Goal: Task Accomplishment & Management: Manage account settings

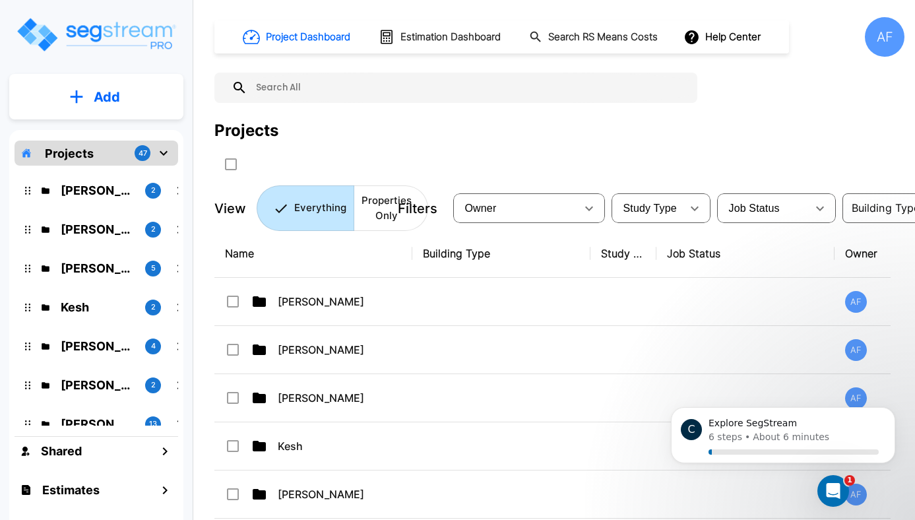
click at [607, 137] on div "Projects" at bounding box center [559, 131] width 690 height 24
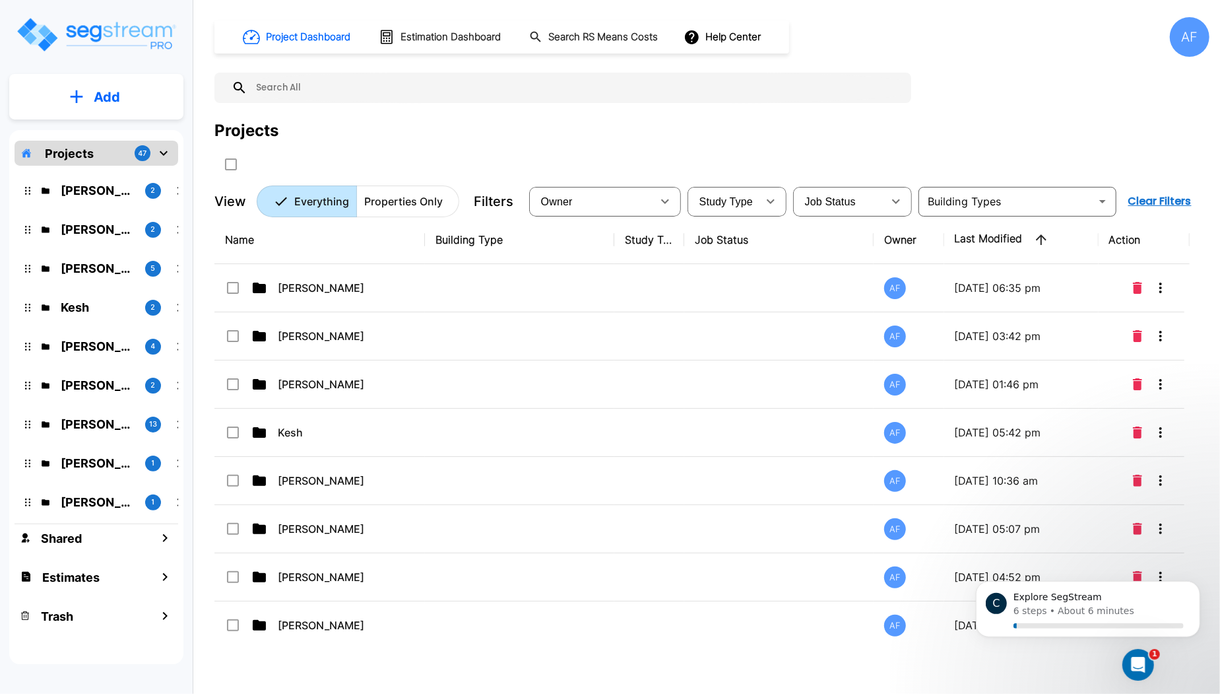
click at [373, 82] on input "text" at bounding box center [575, 88] width 657 height 30
paste input "[STREET_ADDRESS]"
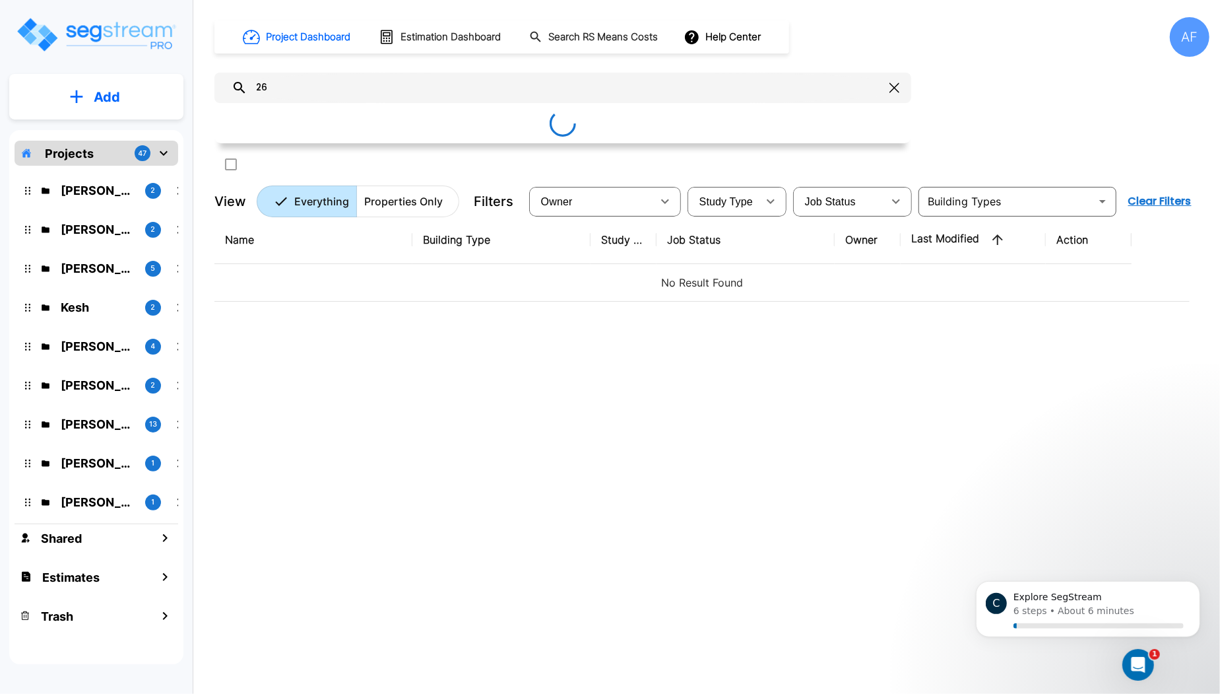
type input "2"
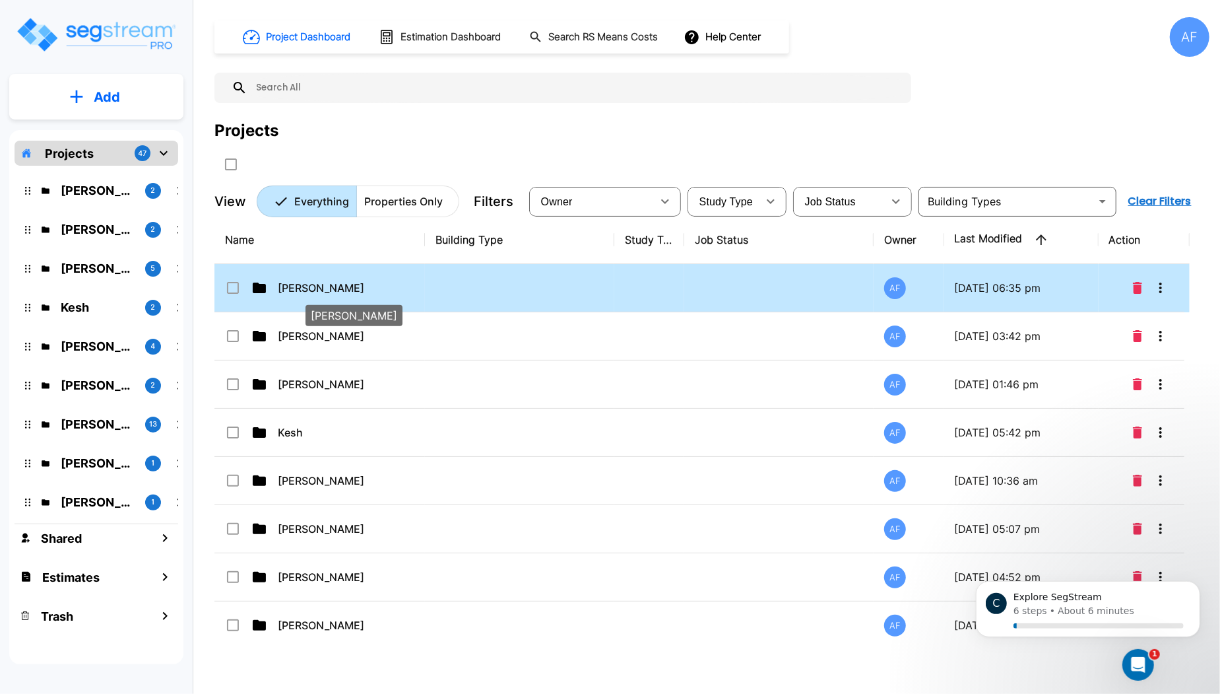
click at [369, 287] on p "[PERSON_NAME]" at bounding box center [344, 288] width 132 height 16
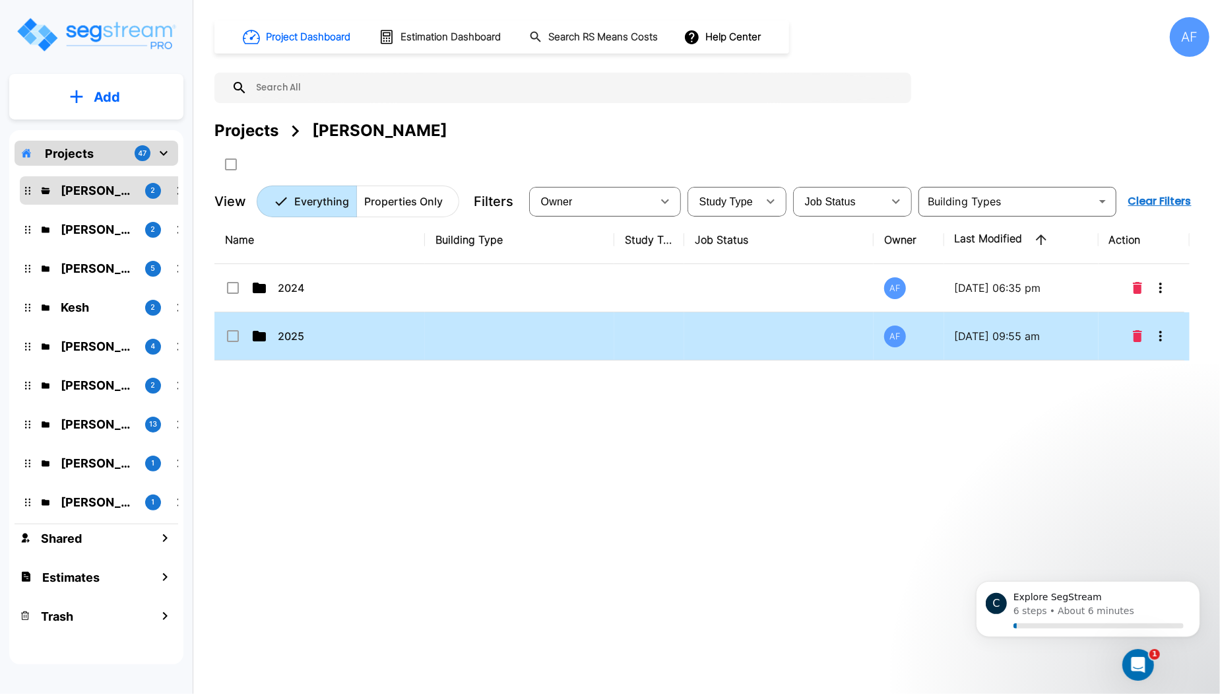
click at [541, 321] on td at bounding box center [519, 336] width 189 height 48
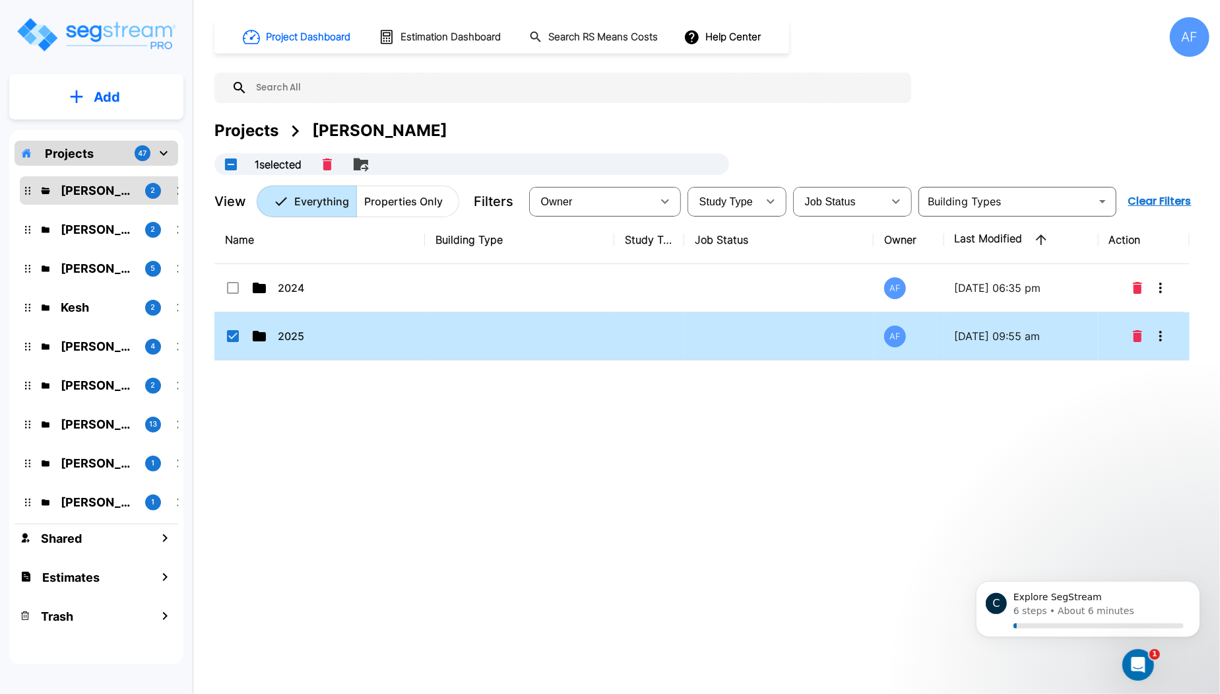
checkbox input "true"
click at [541, 321] on td at bounding box center [519, 336] width 189 height 48
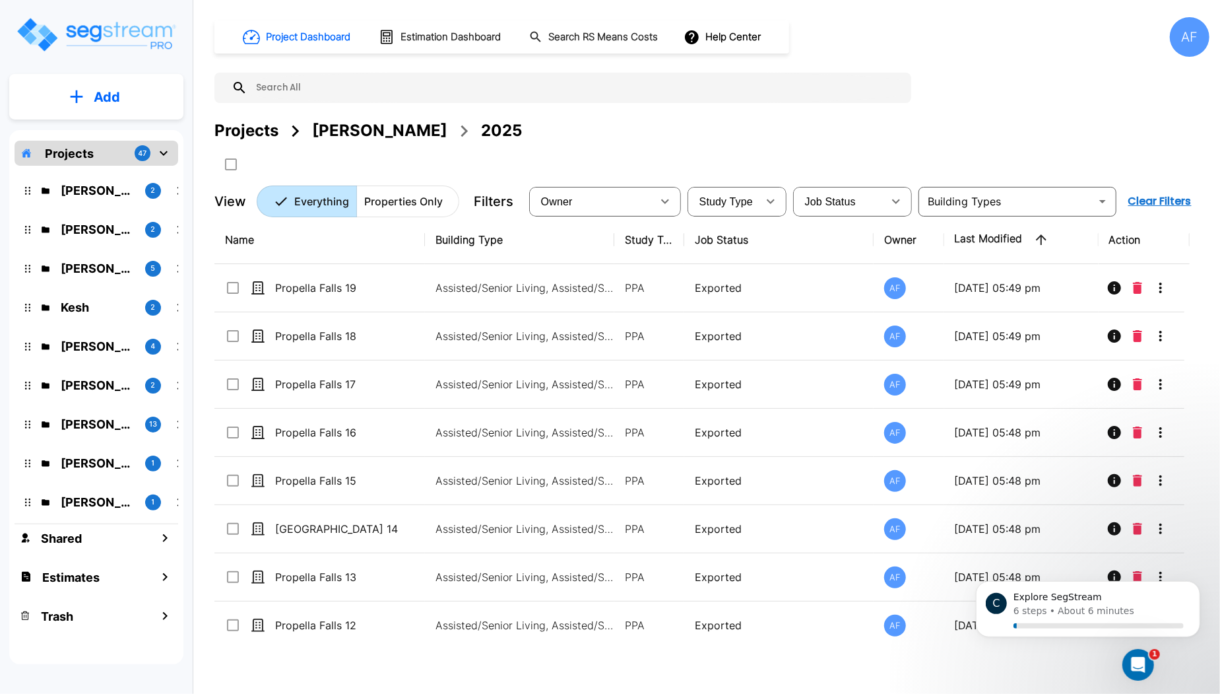
click at [335, 92] on input "text" at bounding box center [575, 88] width 657 height 30
paste input "[STREET_ADDRESS]"
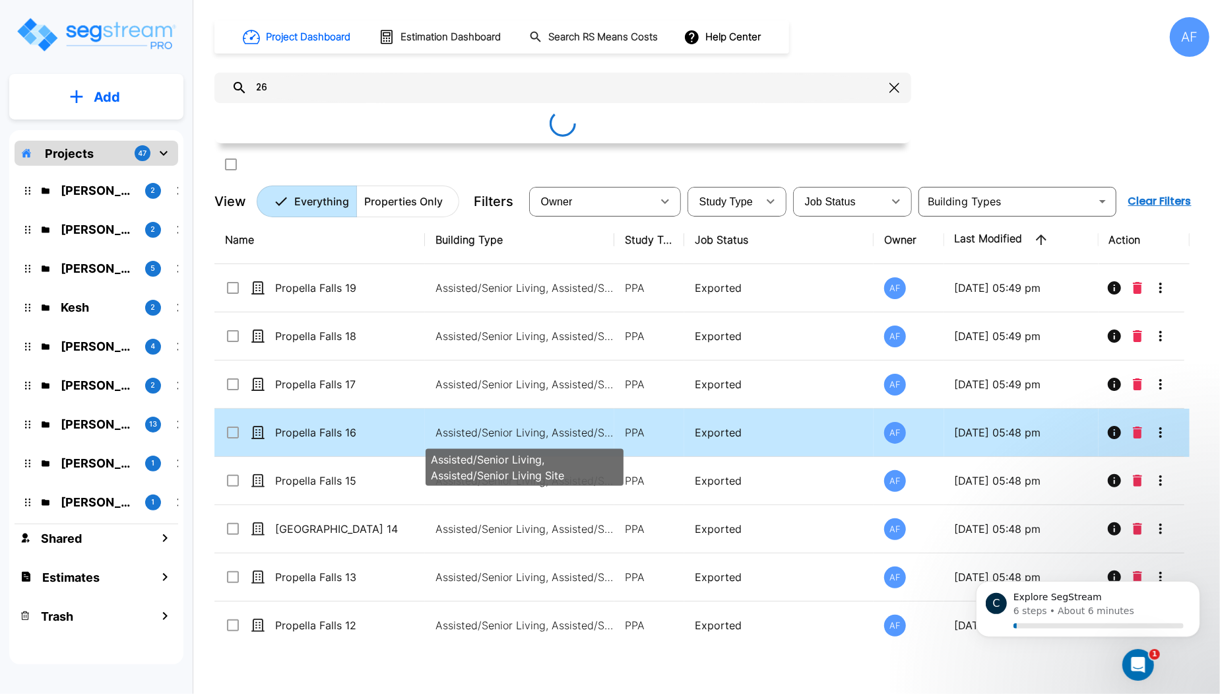
type input "2"
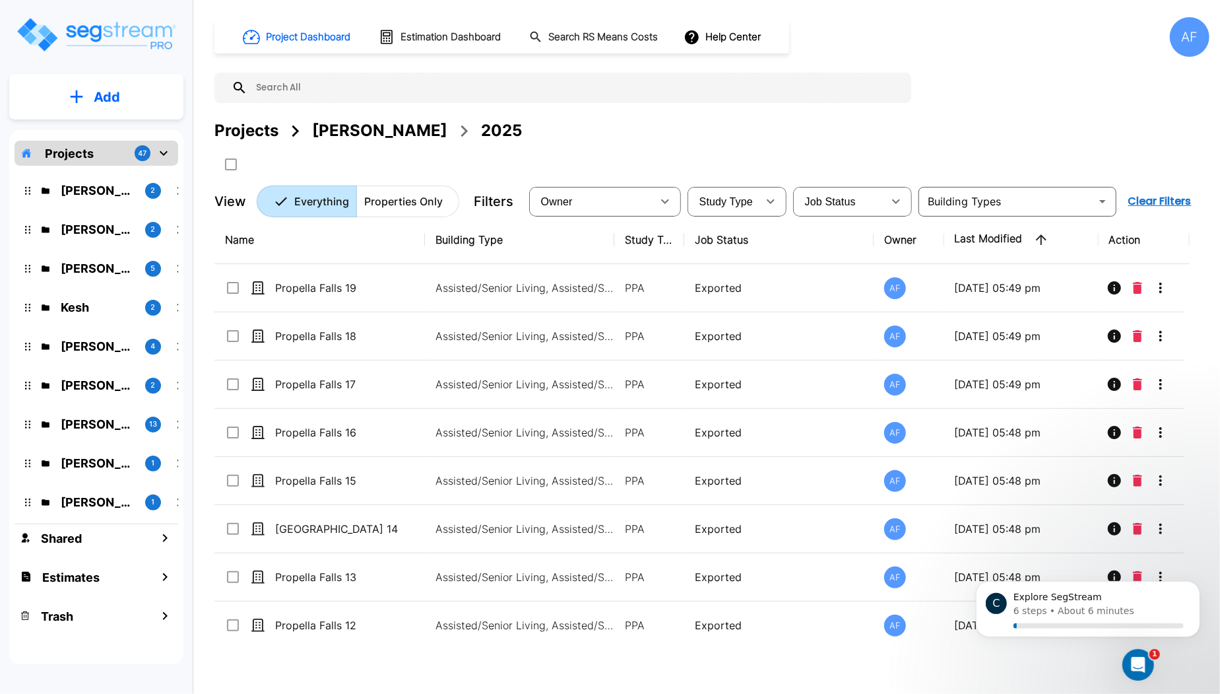
click at [381, 134] on div "[PERSON_NAME]" at bounding box center [379, 131] width 135 height 24
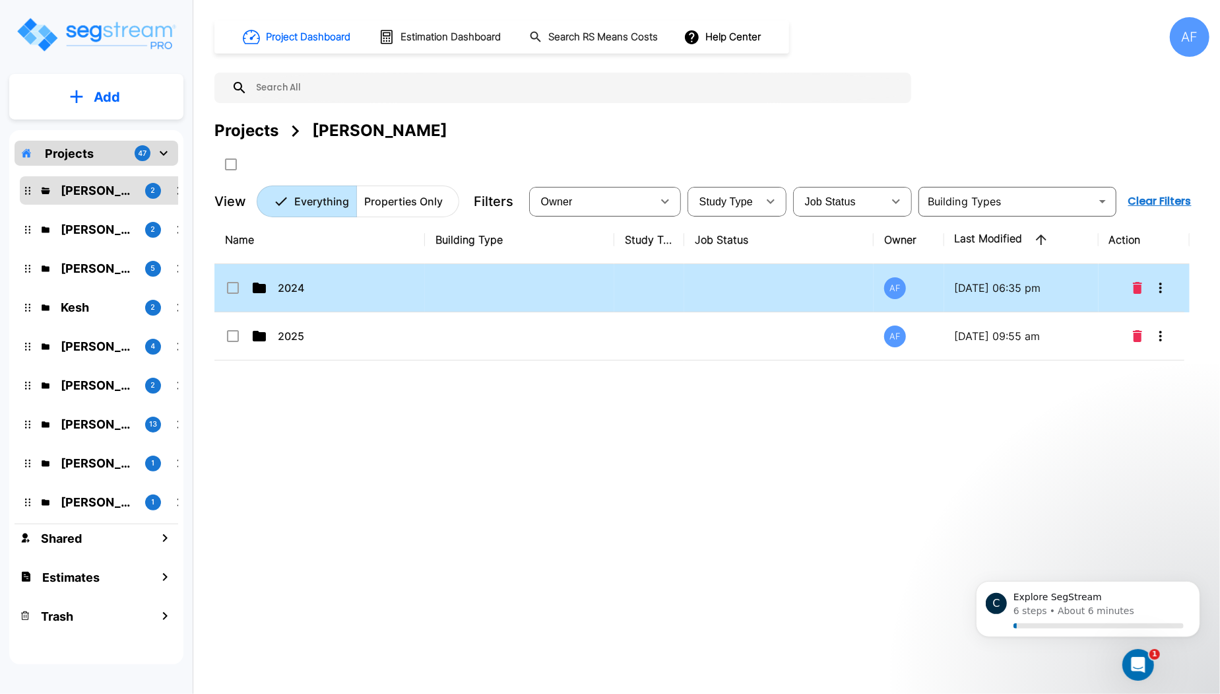
click at [478, 286] on td at bounding box center [519, 288] width 189 height 48
checkbox input "true"
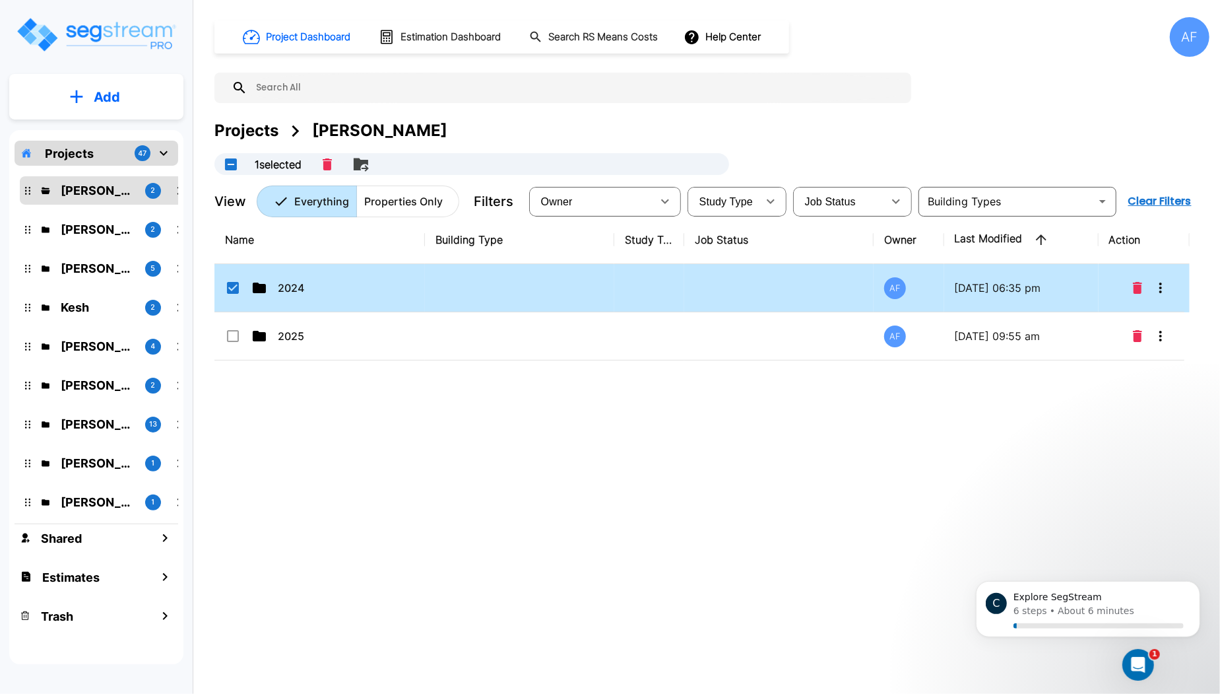
click at [478, 286] on td at bounding box center [519, 288] width 189 height 48
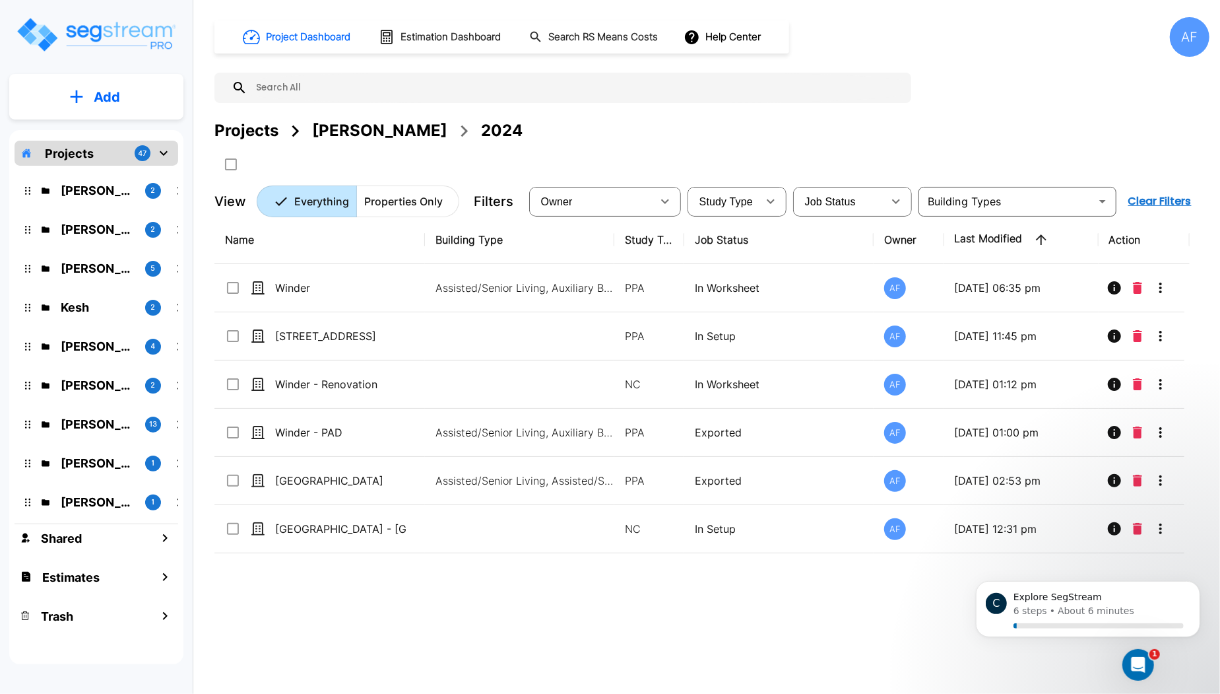
click at [481, 80] on input "text" at bounding box center [575, 88] width 657 height 30
paste input "[STREET_ADDRESS]"
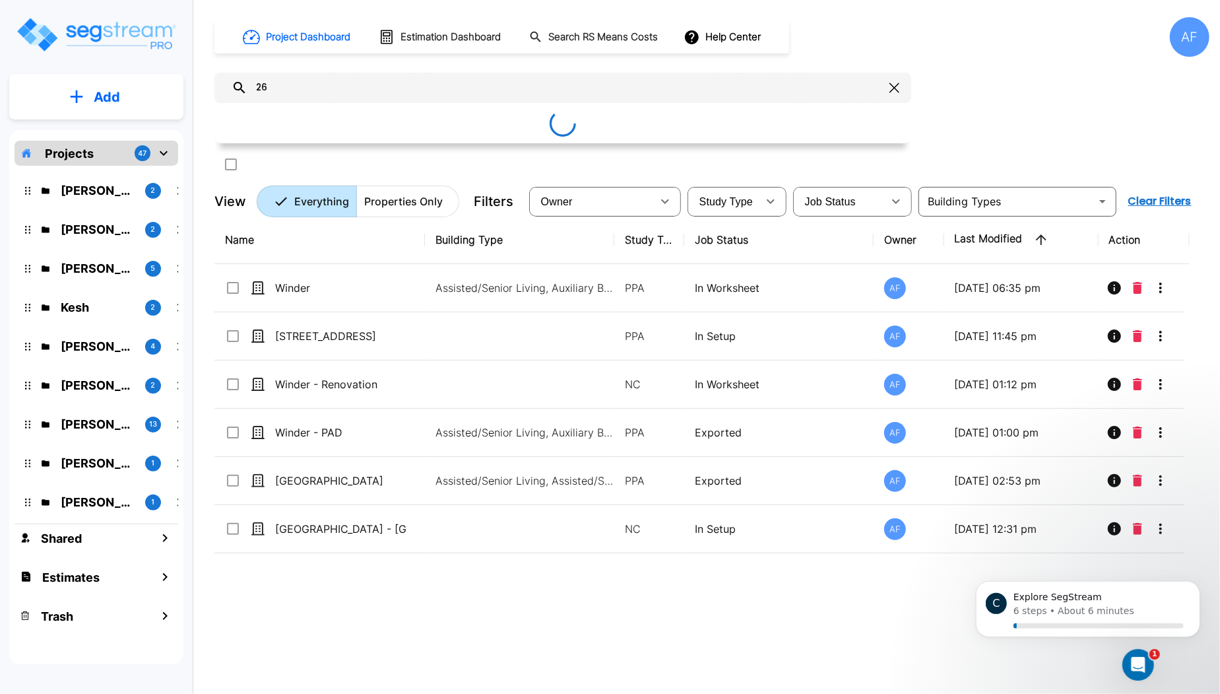
type input "2"
